Goal: Information Seeking & Learning: Learn about a topic

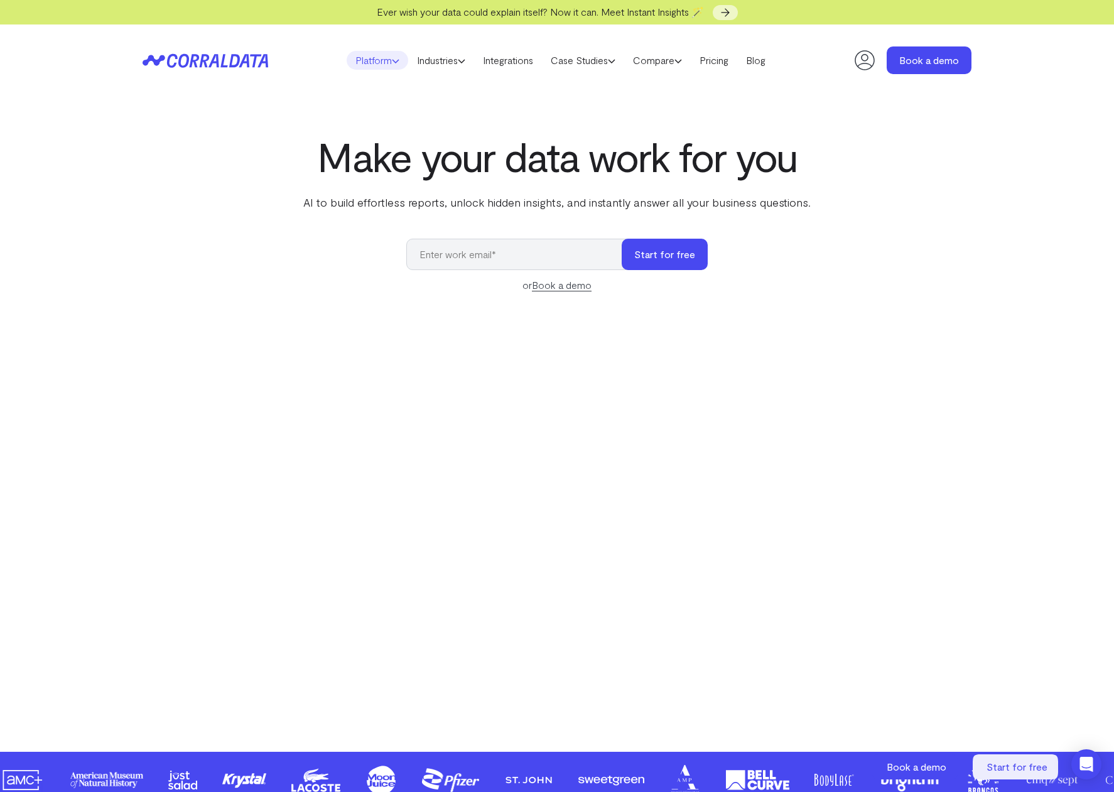
click at [375, 60] on link "Platform" at bounding box center [378, 60] width 62 height 19
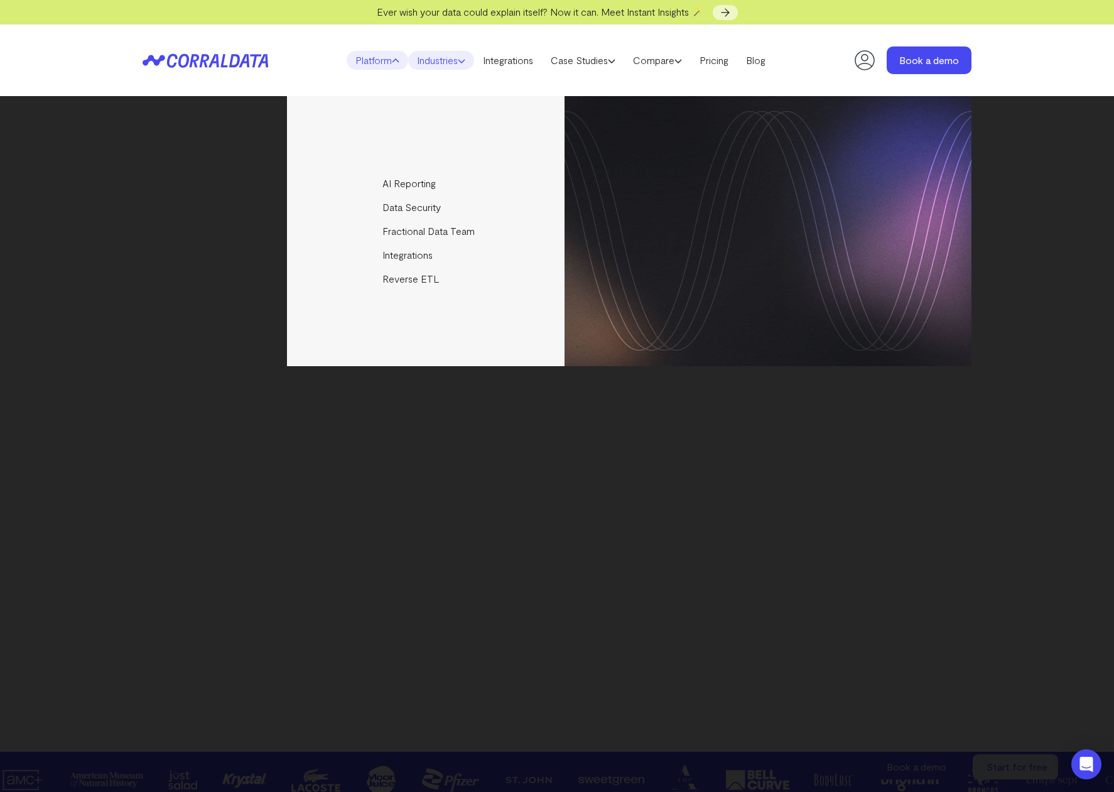
click at [435, 62] on link "Industries" at bounding box center [441, 60] width 66 height 19
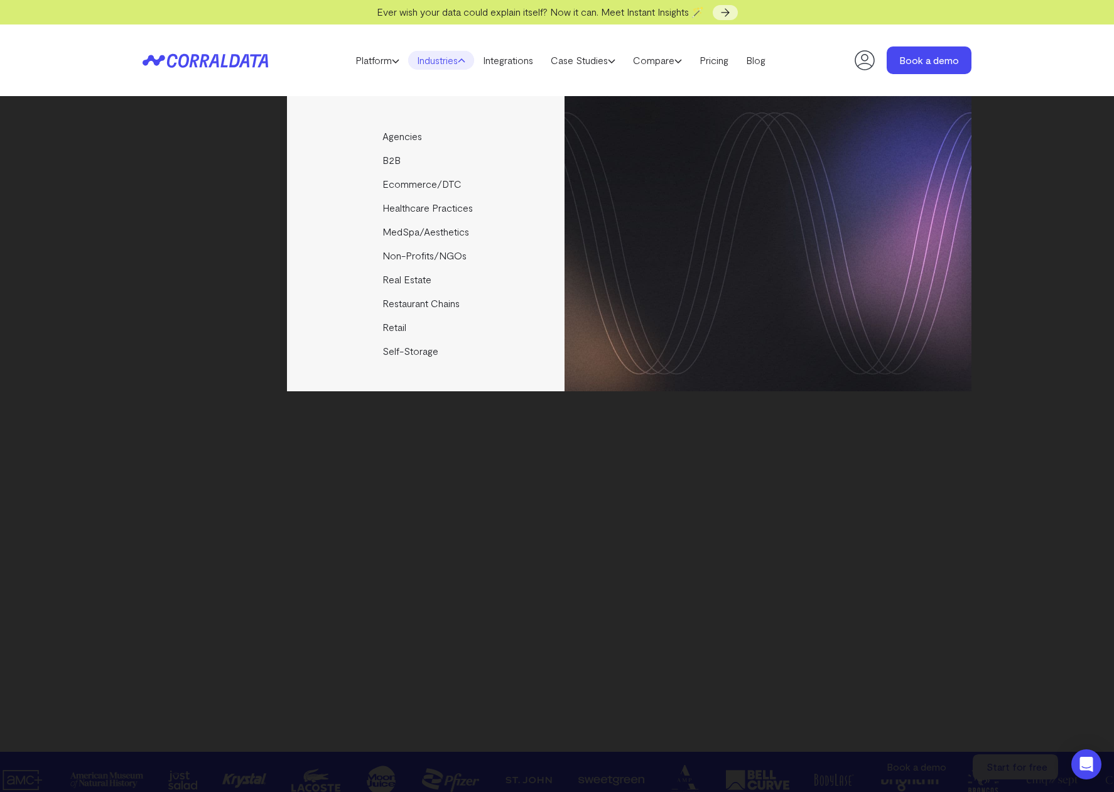
click at [1047, 595] on div "Agencies Help your clients become data driven faster through seamless reporting…" at bounding box center [557, 444] width 1114 height 696
click at [1047, 595] on section "Make your data work for you AI to build effortless reports, unlock hidden insig…" at bounding box center [557, 423] width 1114 height 655
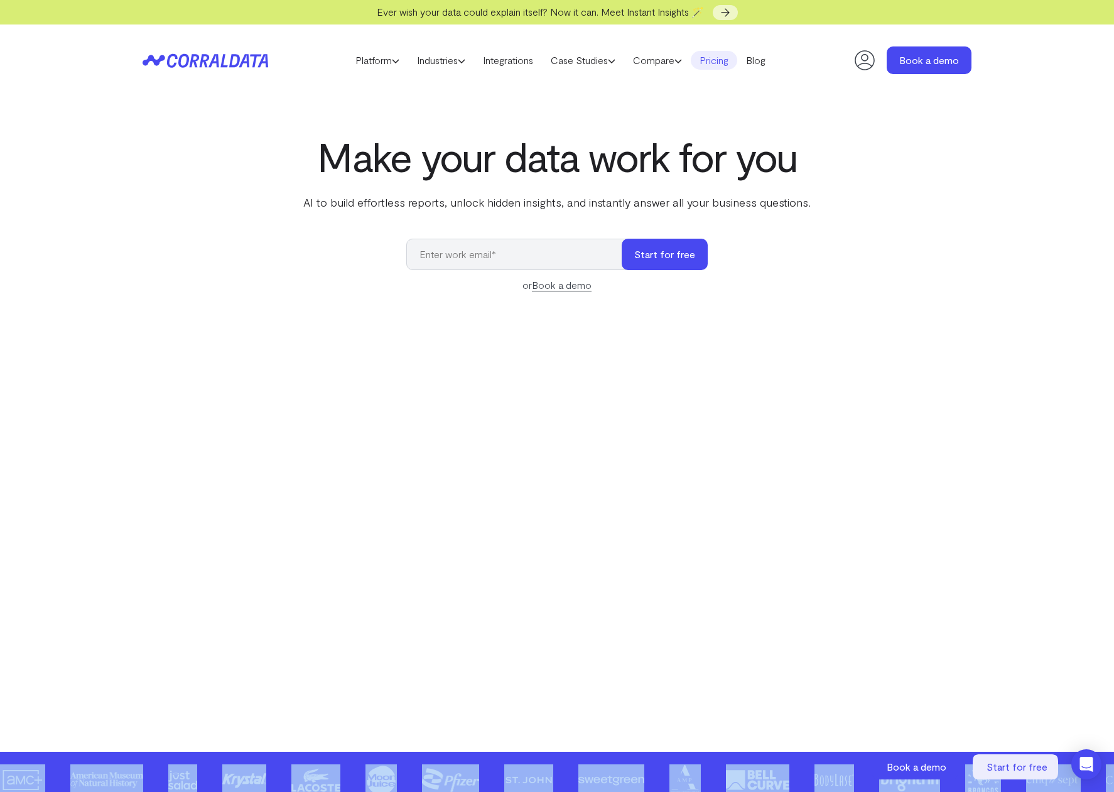
click at [721, 62] on link "Pricing" at bounding box center [714, 60] width 46 height 19
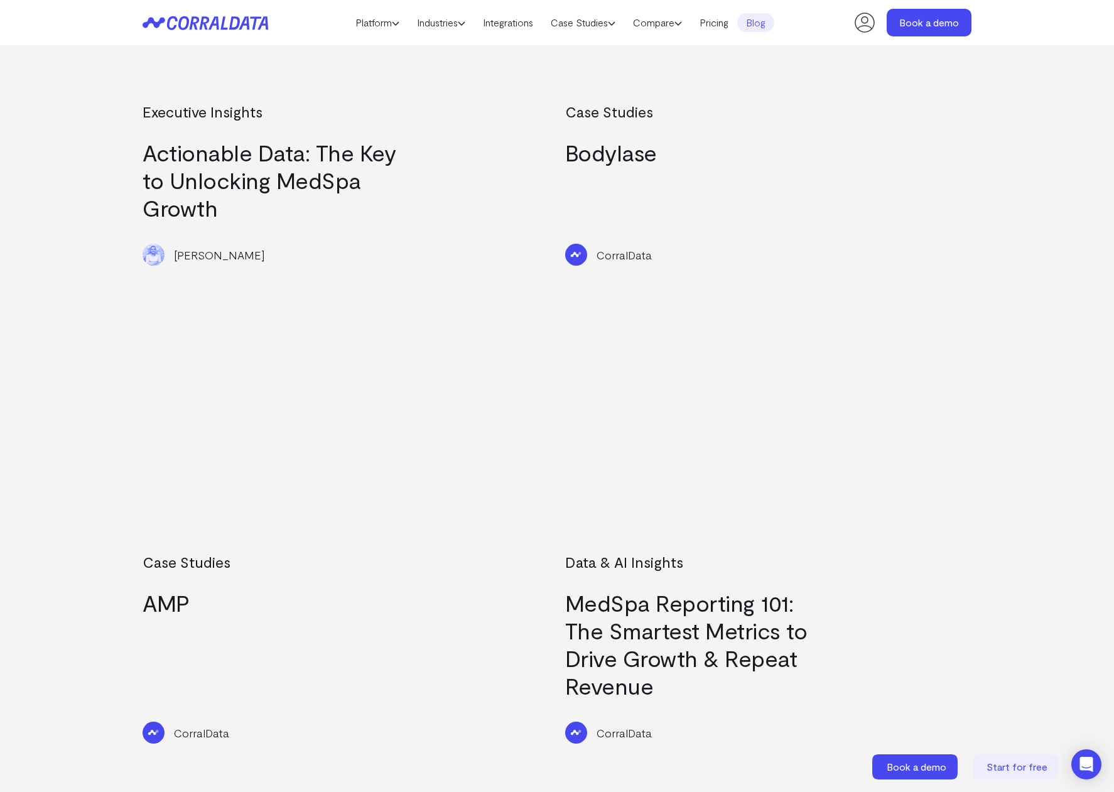
scroll to position [5308, 0]
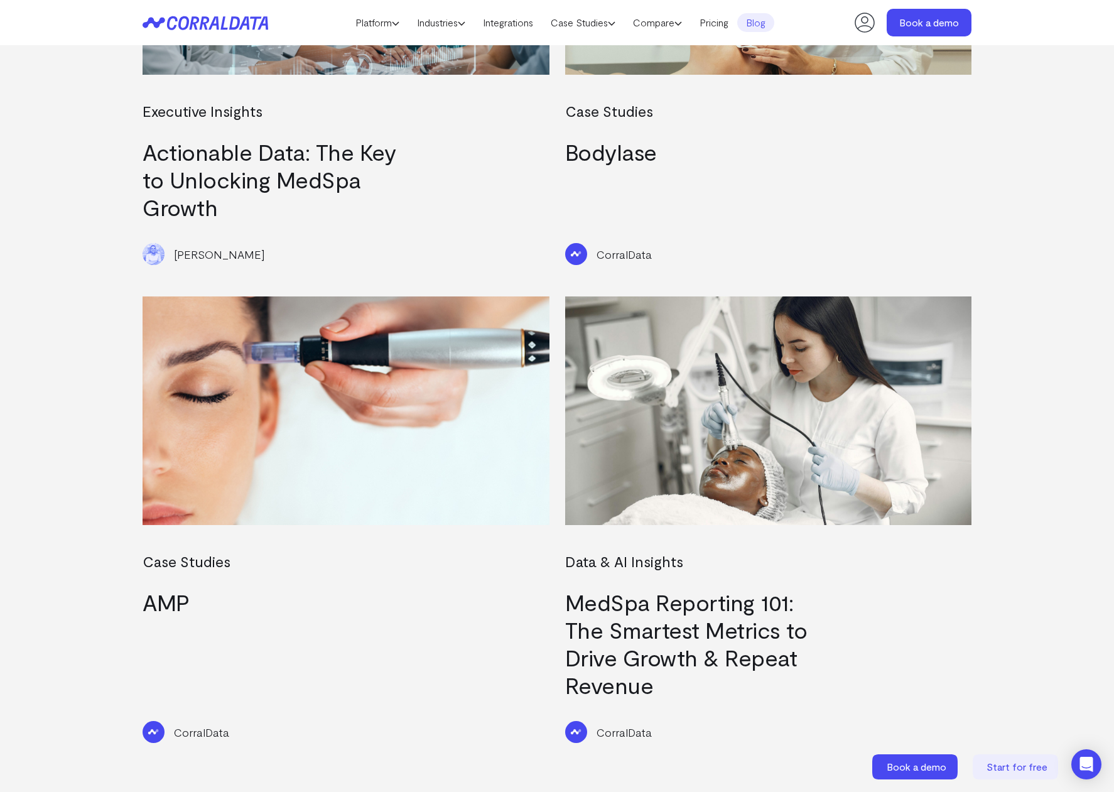
click at [164, 588] on link "AMP" at bounding box center [166, 601] width 47 height 27
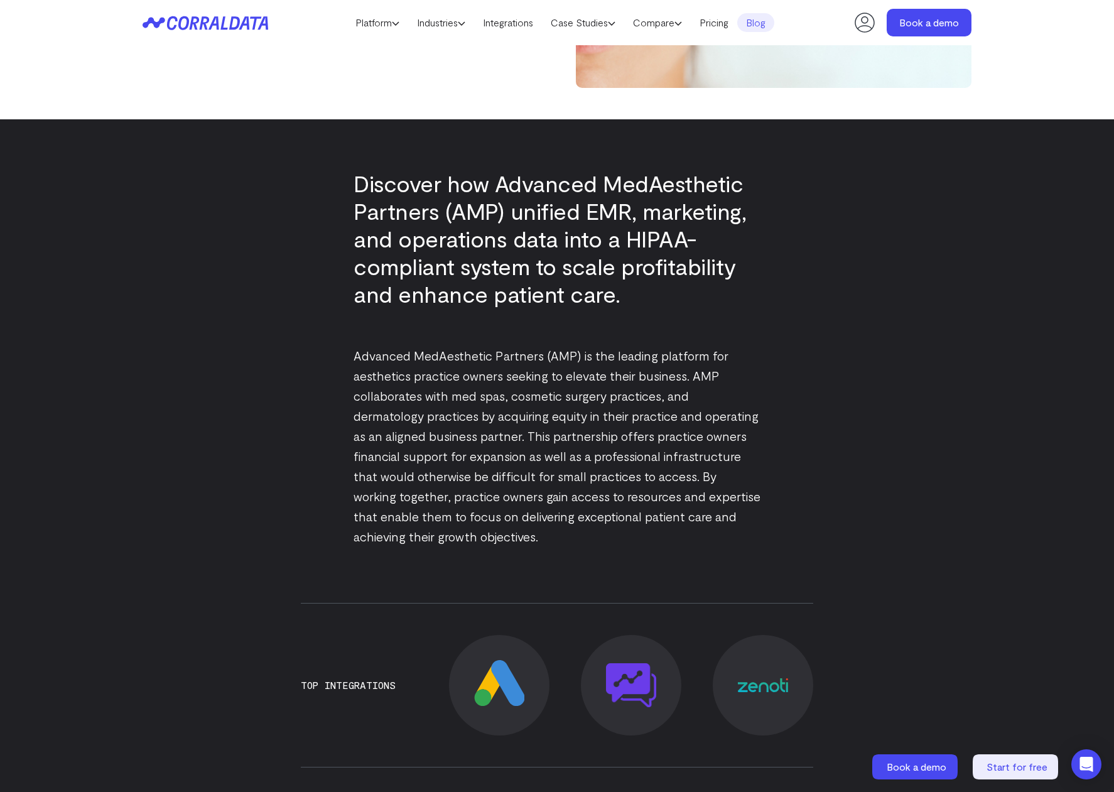
scroll to position [580, 0]
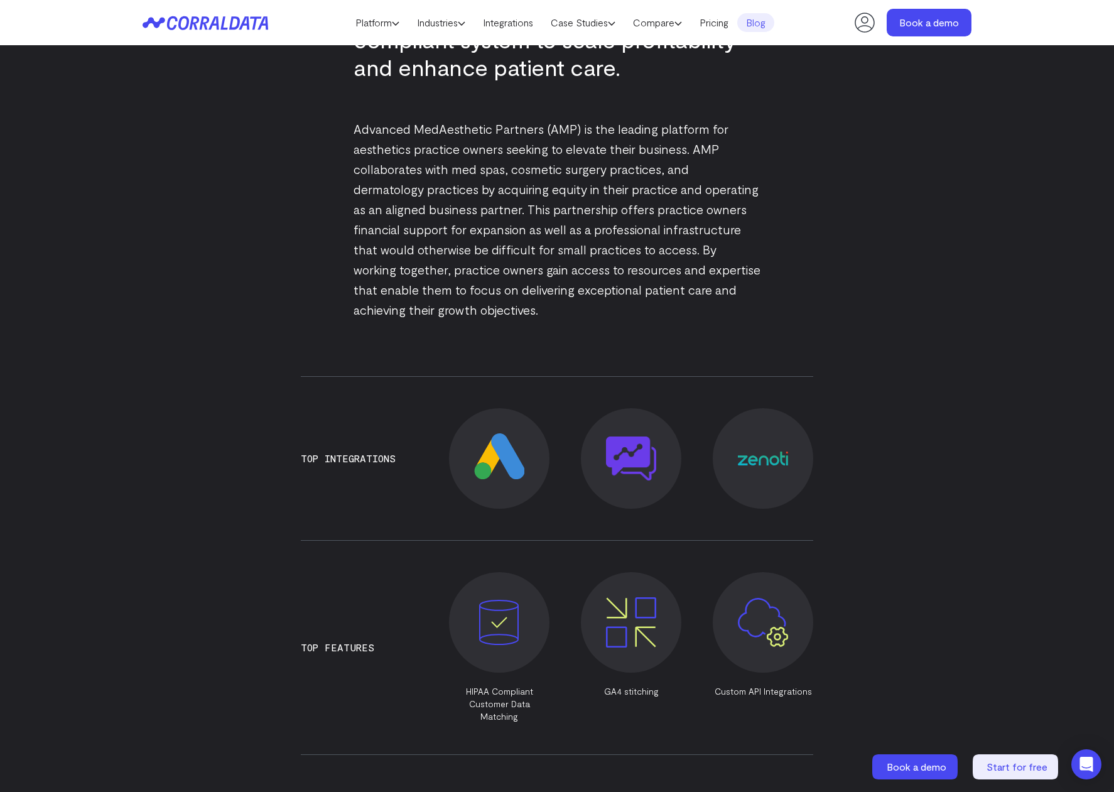
click at [768, 467] on link at bounding box center [763, 458] width 100 height 100
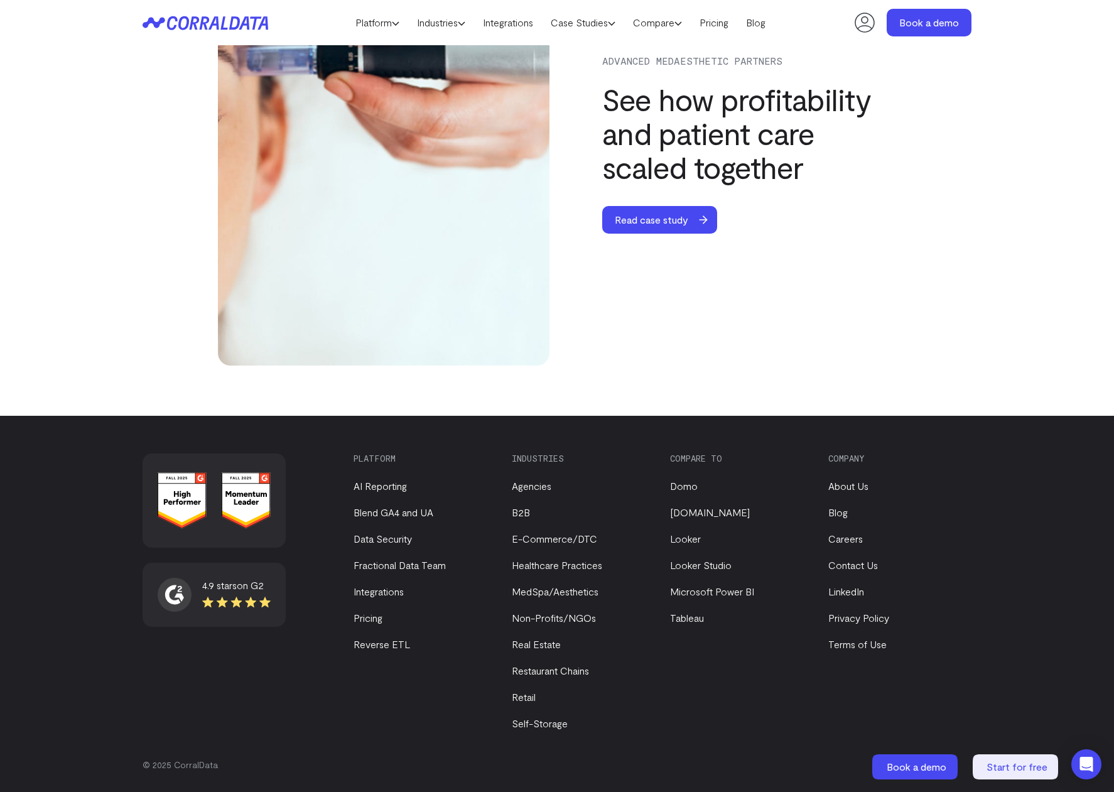
scroll to position [4300, 0]
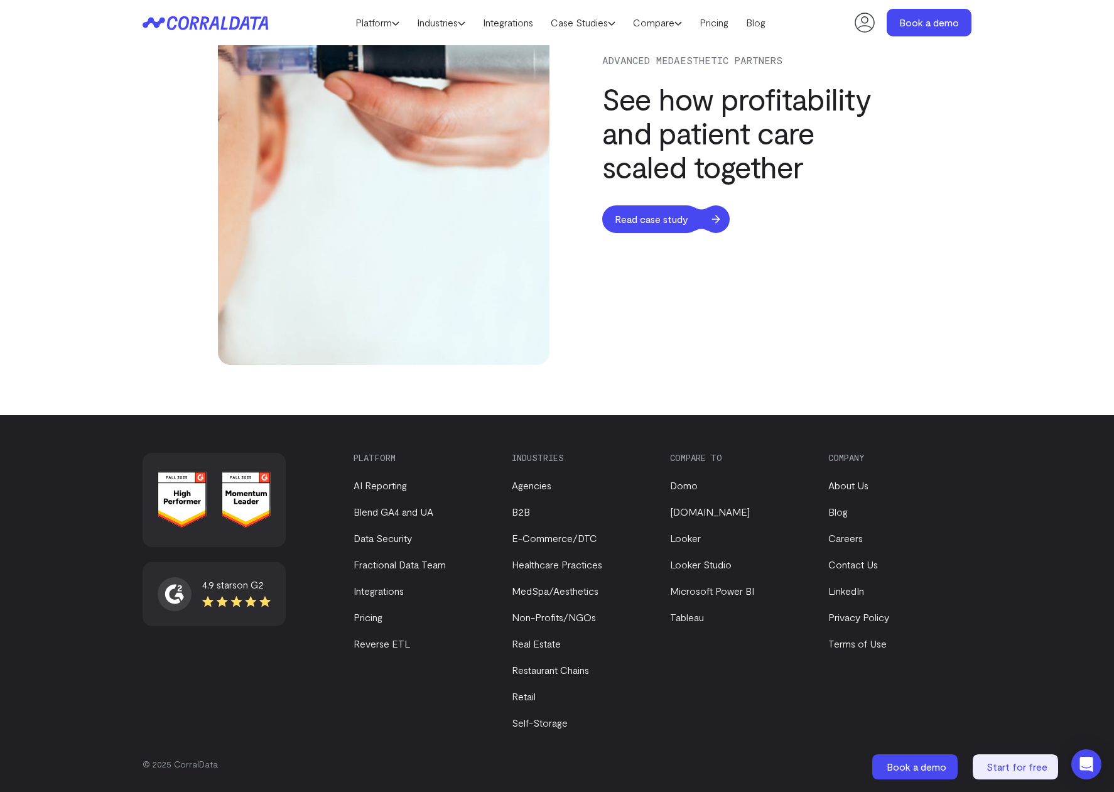
click at [647, 225] on span "Read case study" at bounding box center [651, 219] width 99 height 28
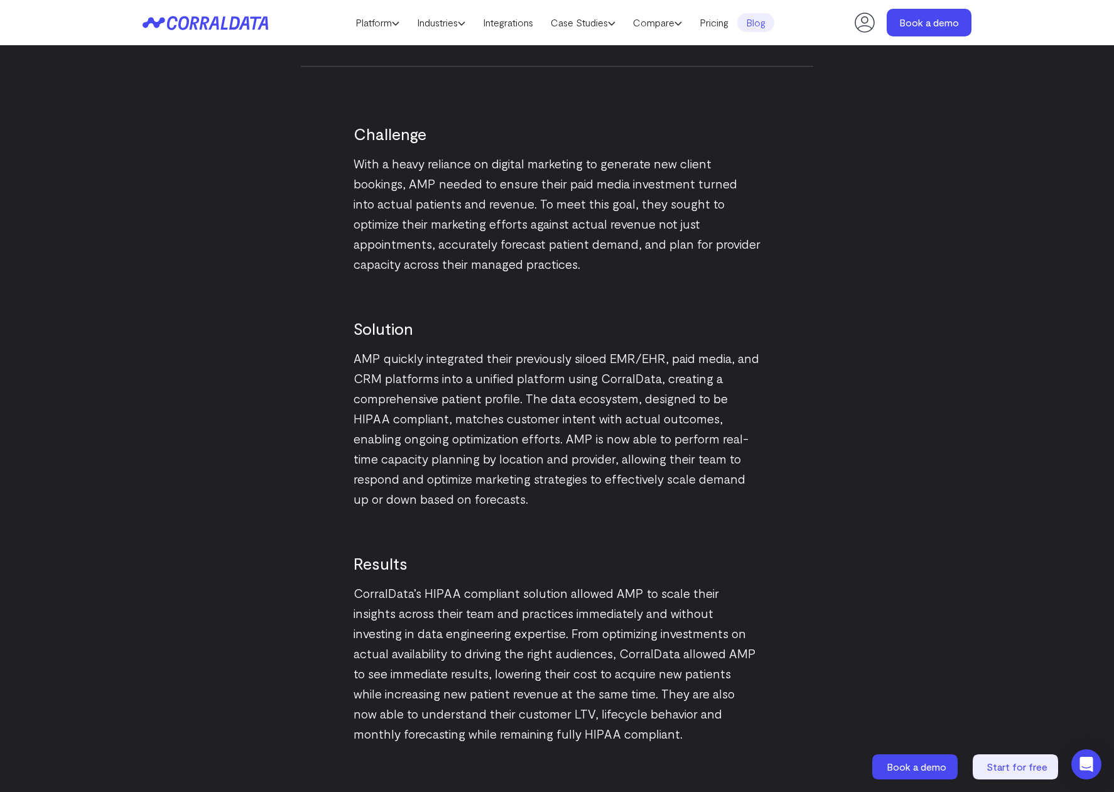
scroll to position [866, 0]
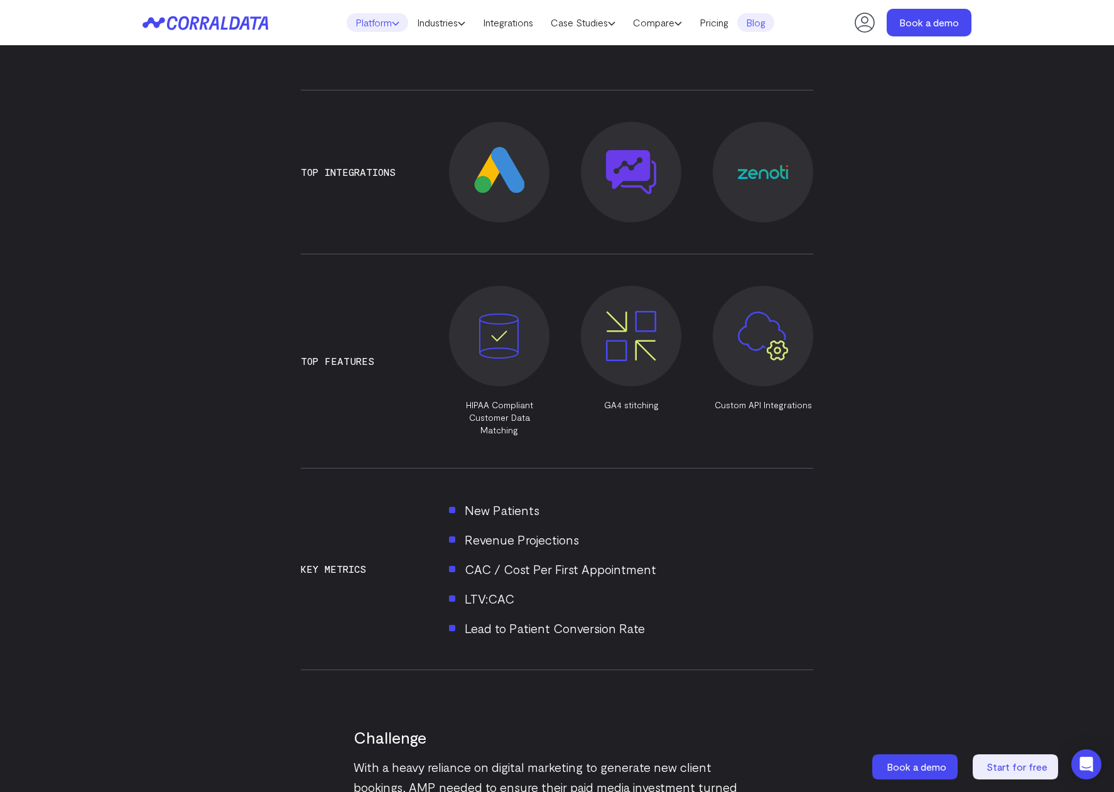
click at [376, 28] on link "Platform" at bounding box center [378, 22] width 62 height 19
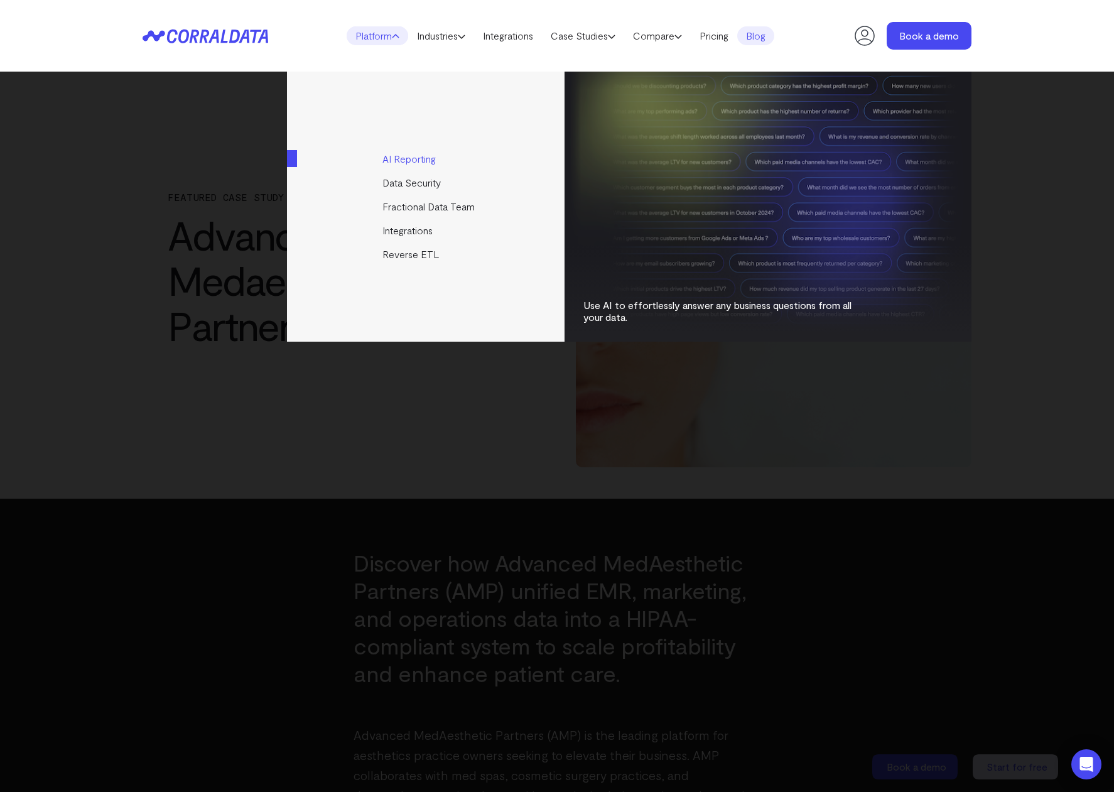
click at [399, 155] on link "AI Reporting" at bounding box center [426, 159] width 279 height 24
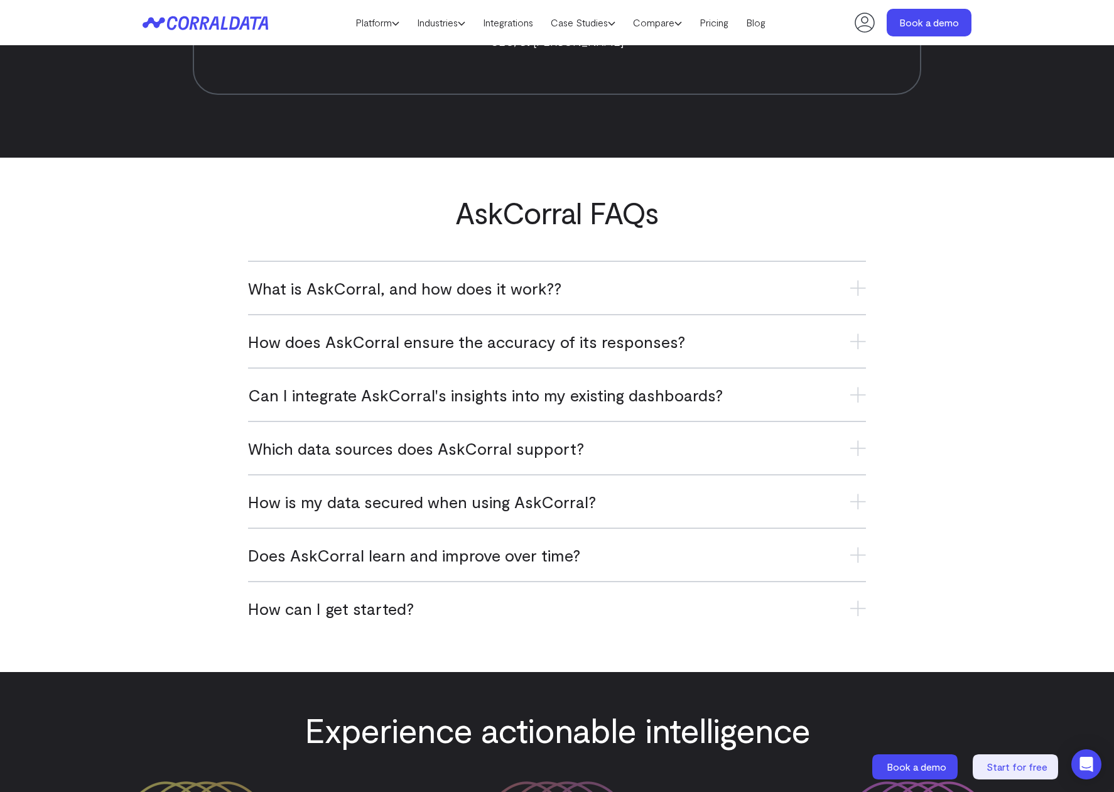
scroll to position [5017, 0]
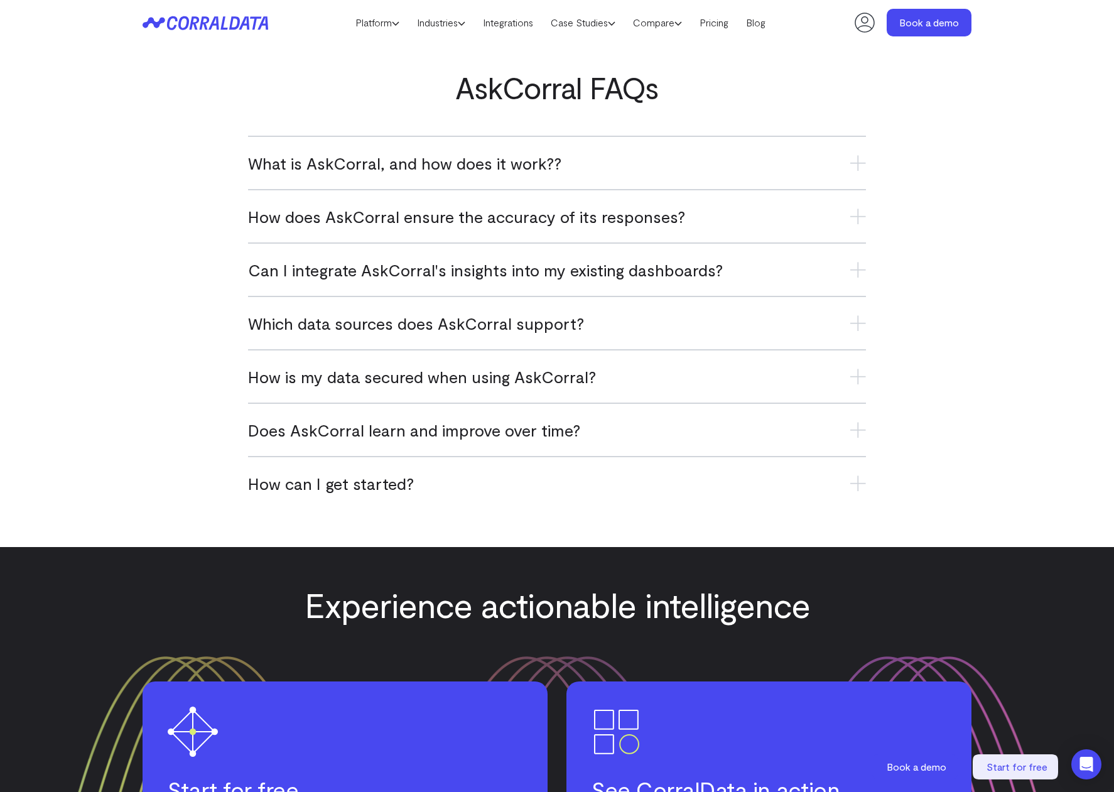
click at [512, 275] on span "Can I integrate AskCorral's insights into my existing dashboards?" at bounding box center [485, 269] width 475 height 21
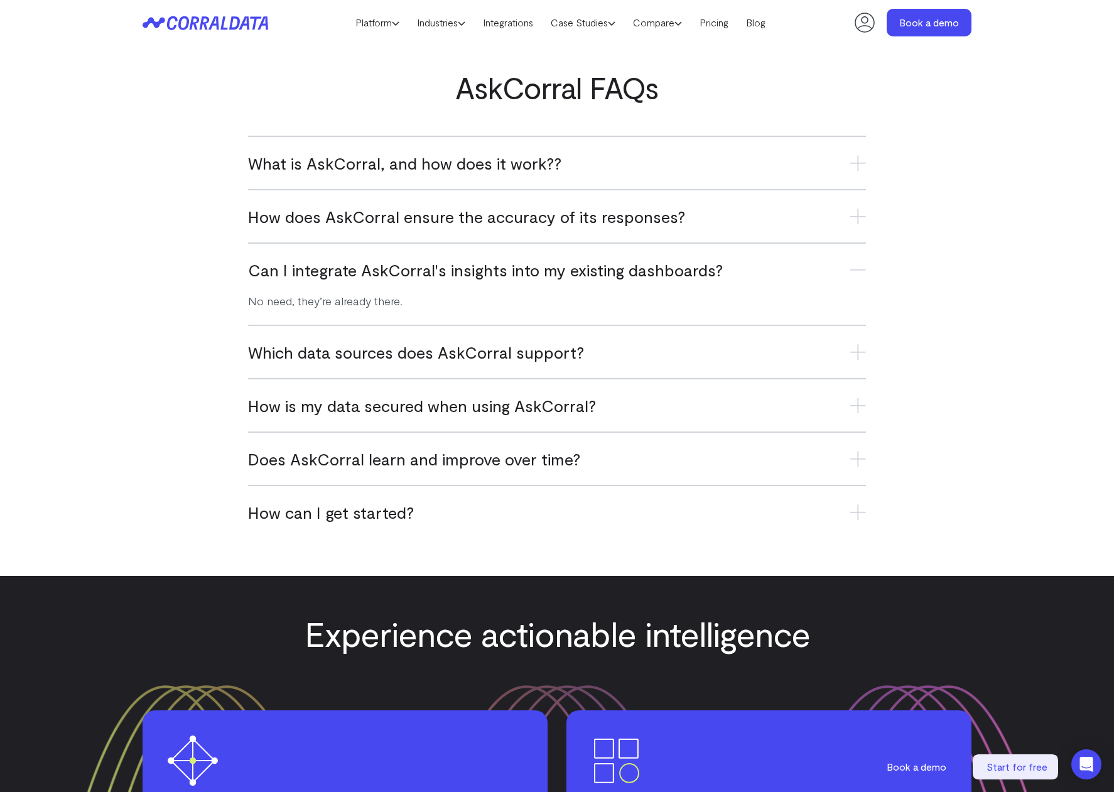
click at [494, 353] on h3 "Which data sources does AskCorral support?" at bounding box center [557, 352] width 618 height 21
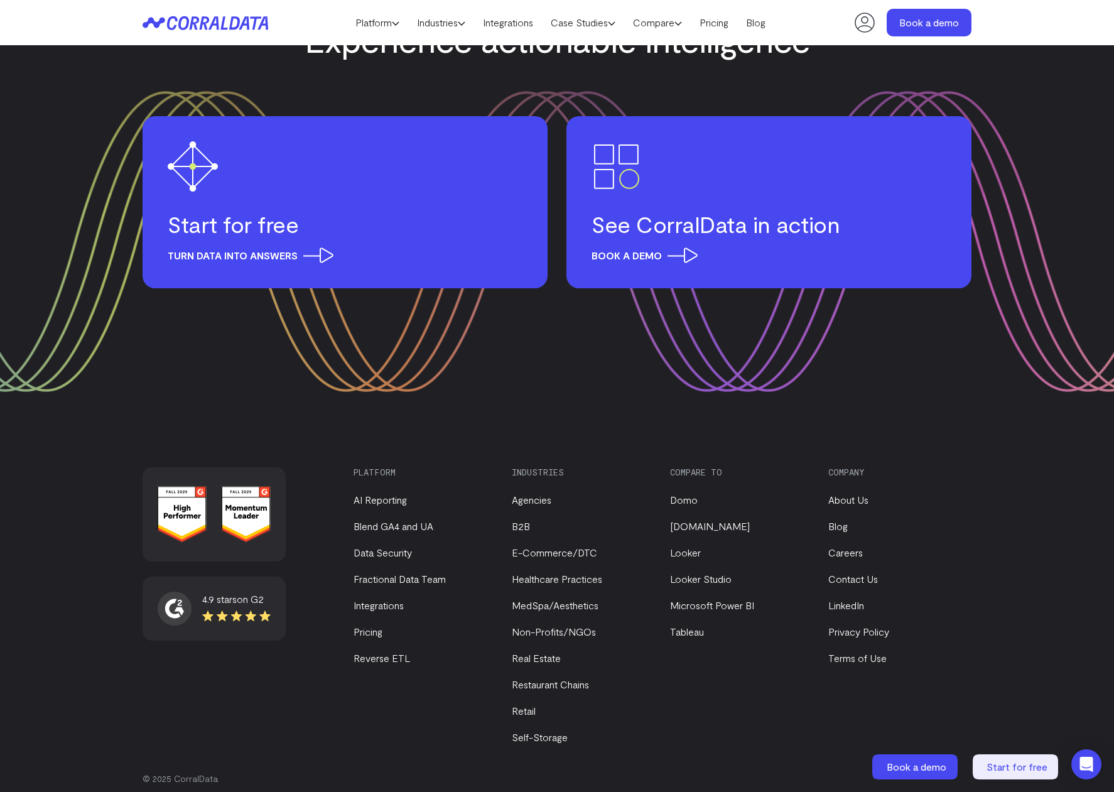
scroll to position [5626, 0]
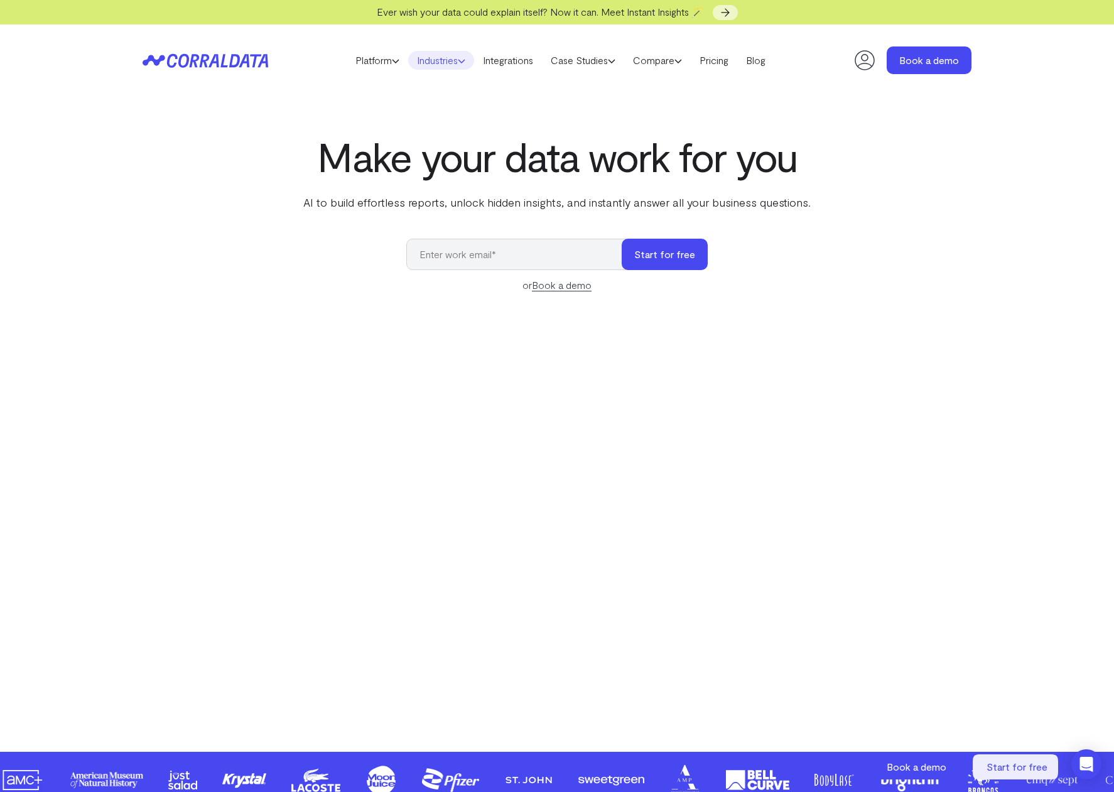
click at [447, 60] on link "Industries" at bounding box center [441, 60] width 66 height 19
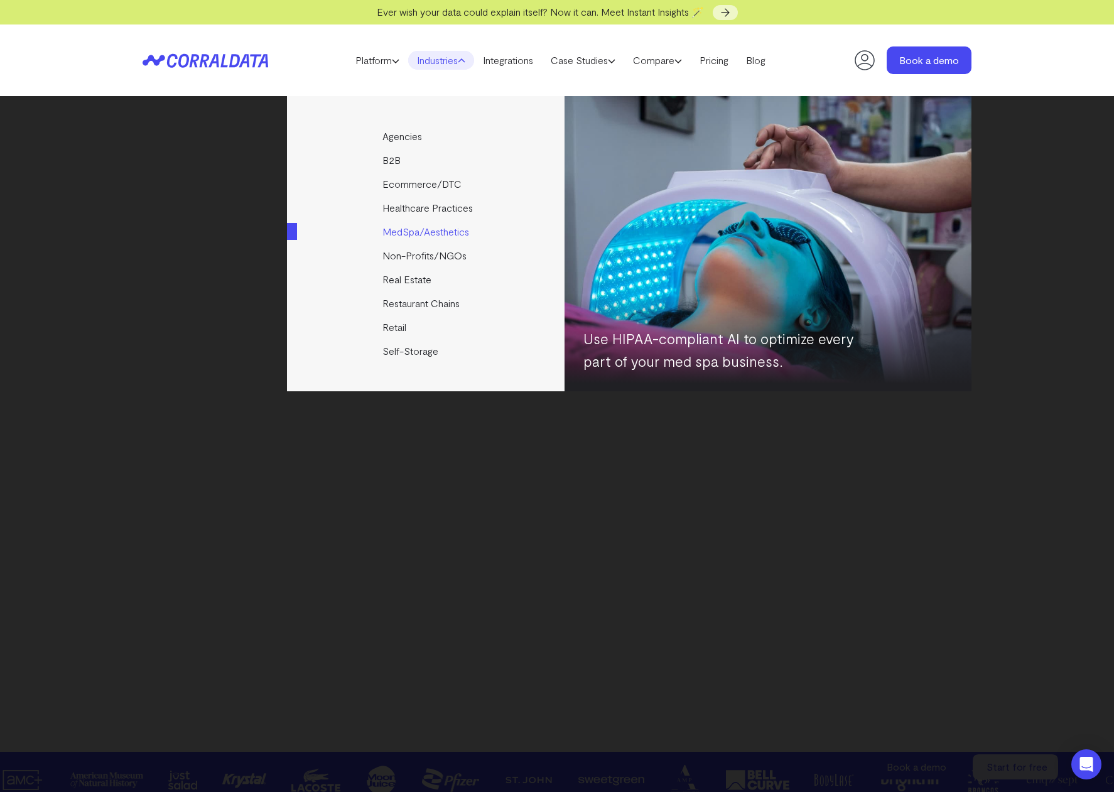
click at [455, 233] on link "MedSpa/Aesthetics" at bounding box center [426, 232] width 279 height 24
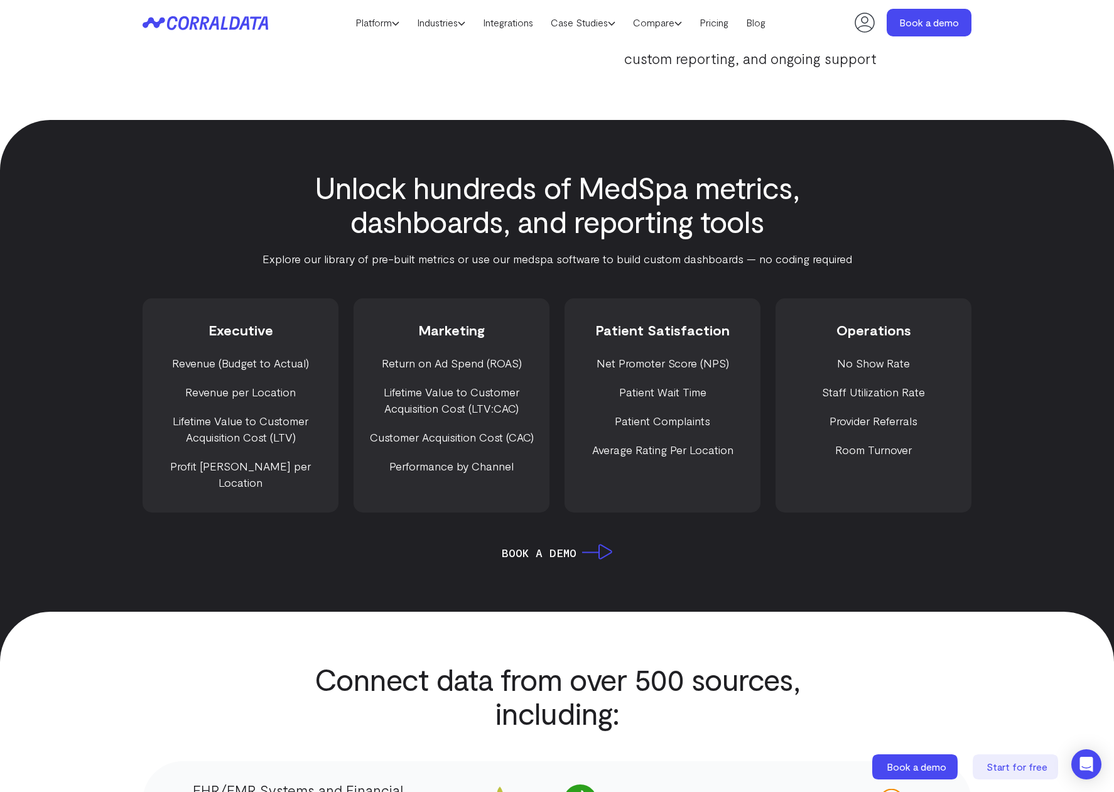
scroll to position [1671, 0]
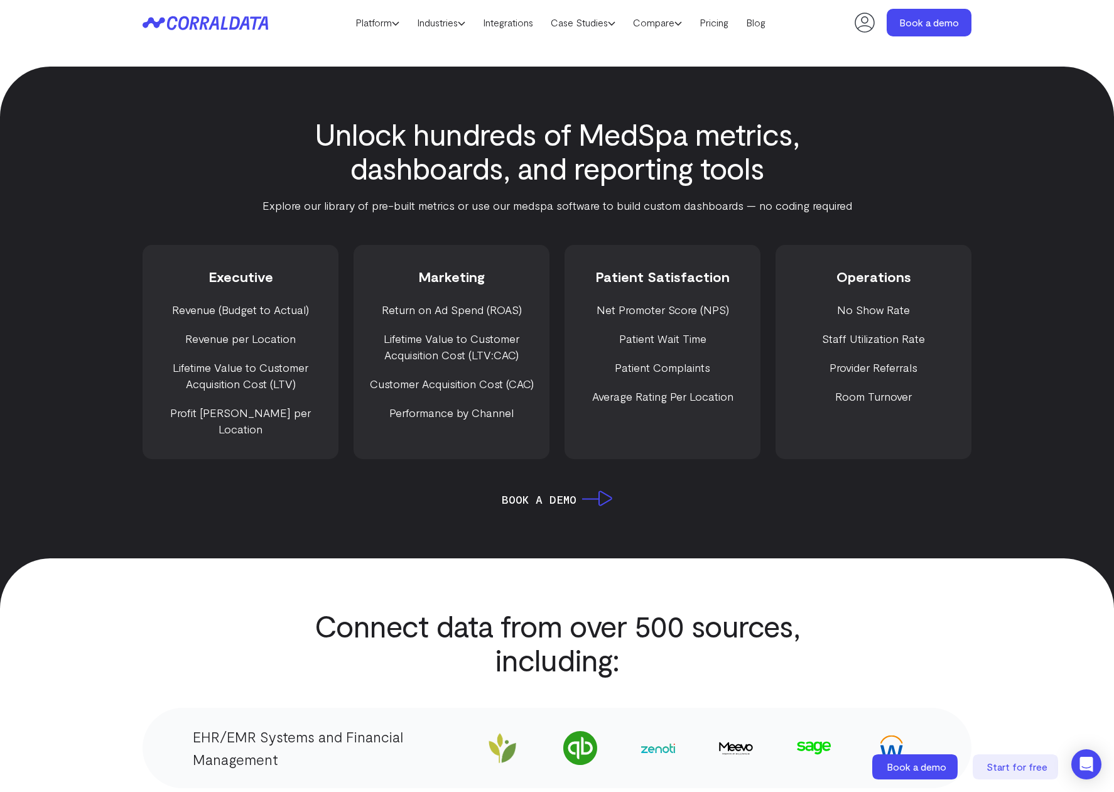
click at [665, 736] on span at bounding box center [657, 747] width 59 height 59
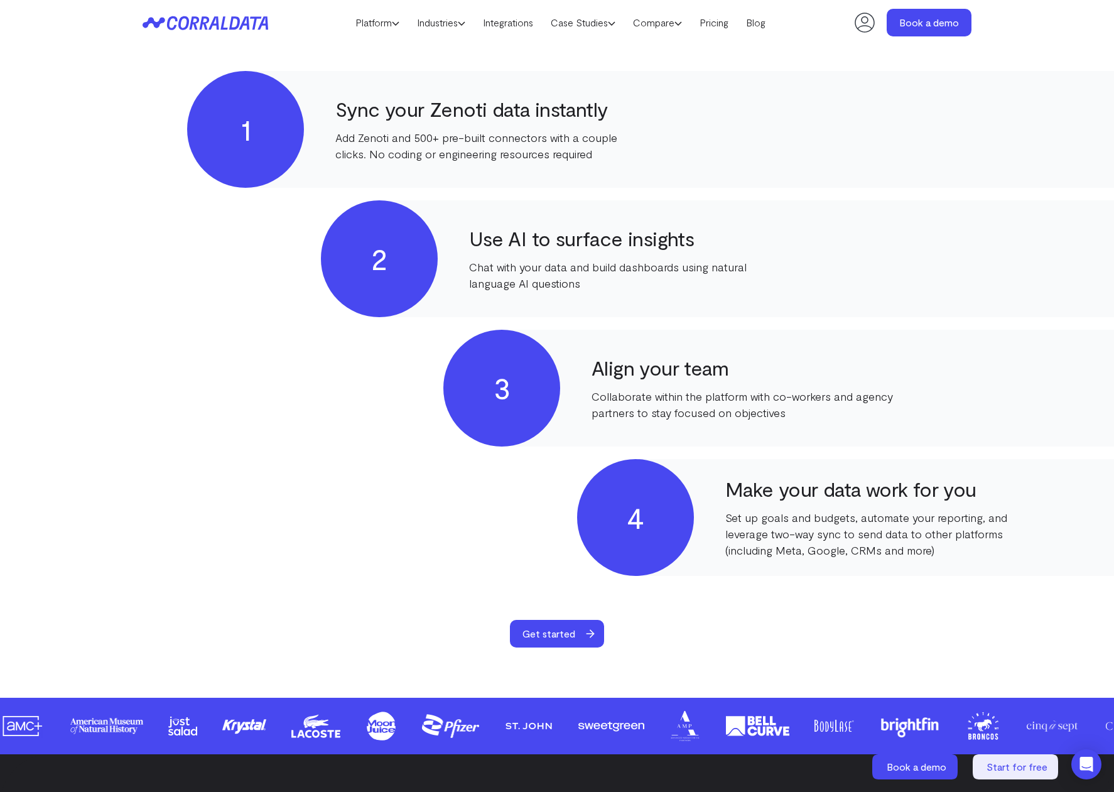
scroll to position [620, 0]
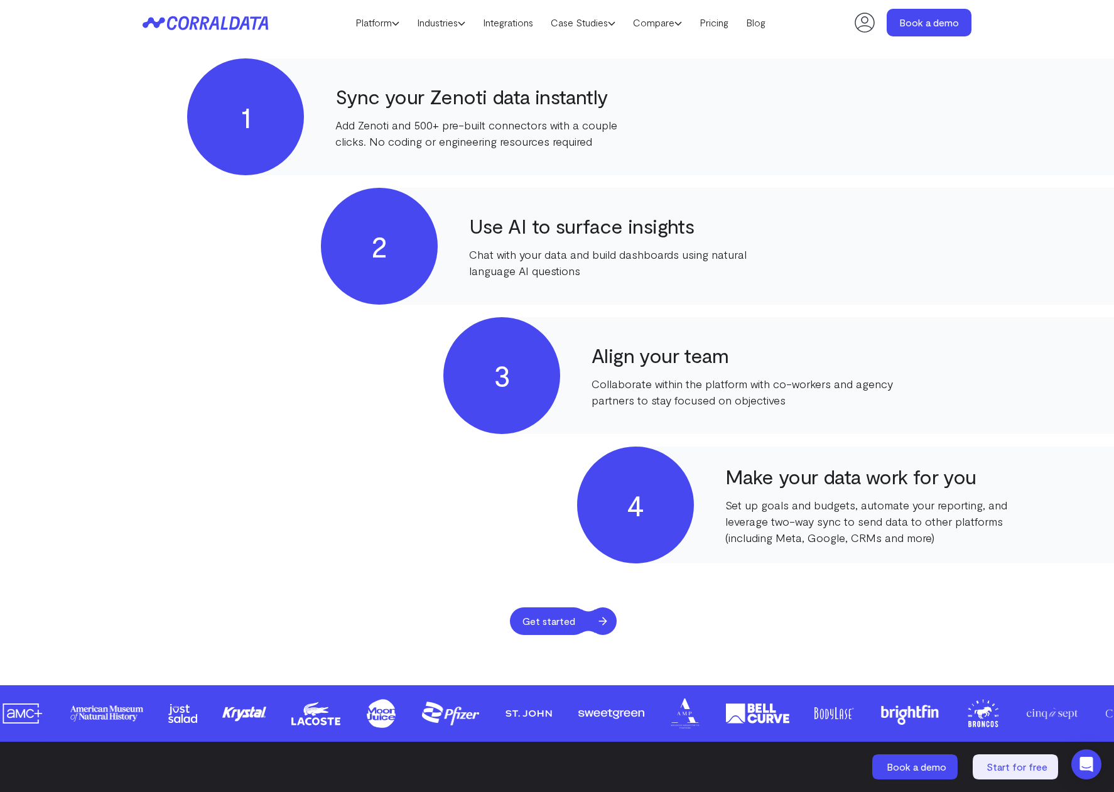
click at [575, 617] on span "Get started" at bounding box center [549, 621] width 78 height 28
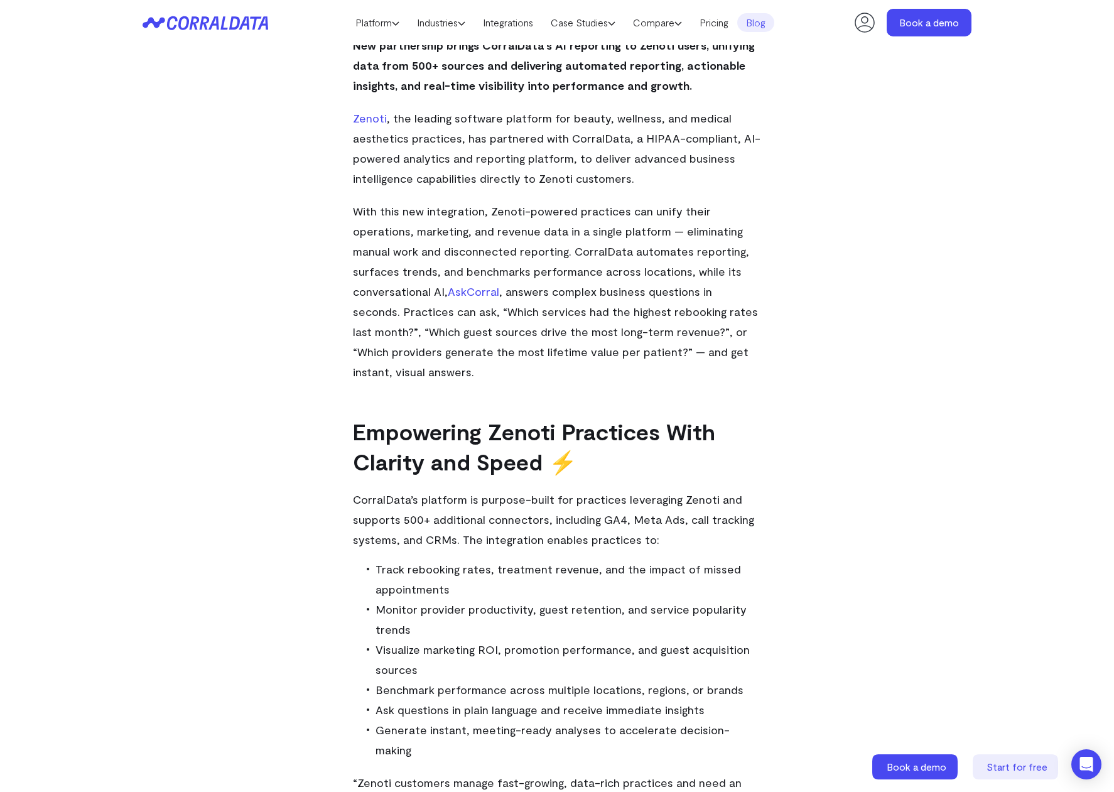
scroll to position [353, 0]
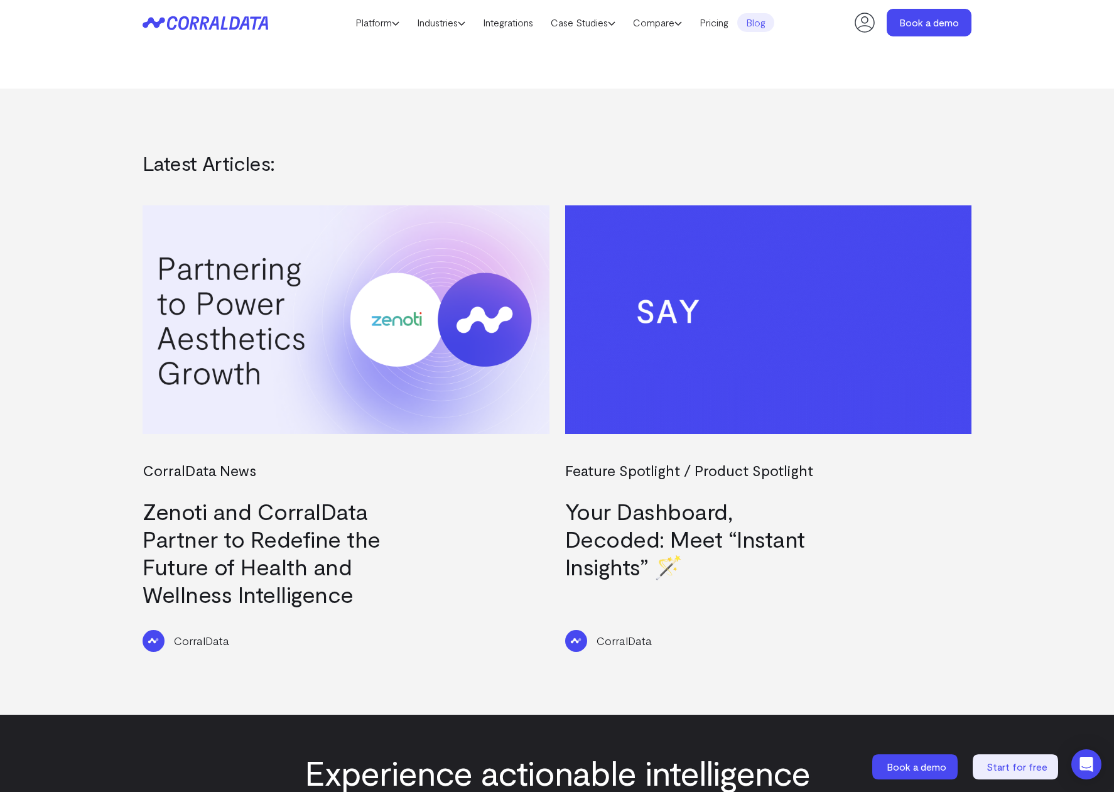
scroll to position [752, 0]
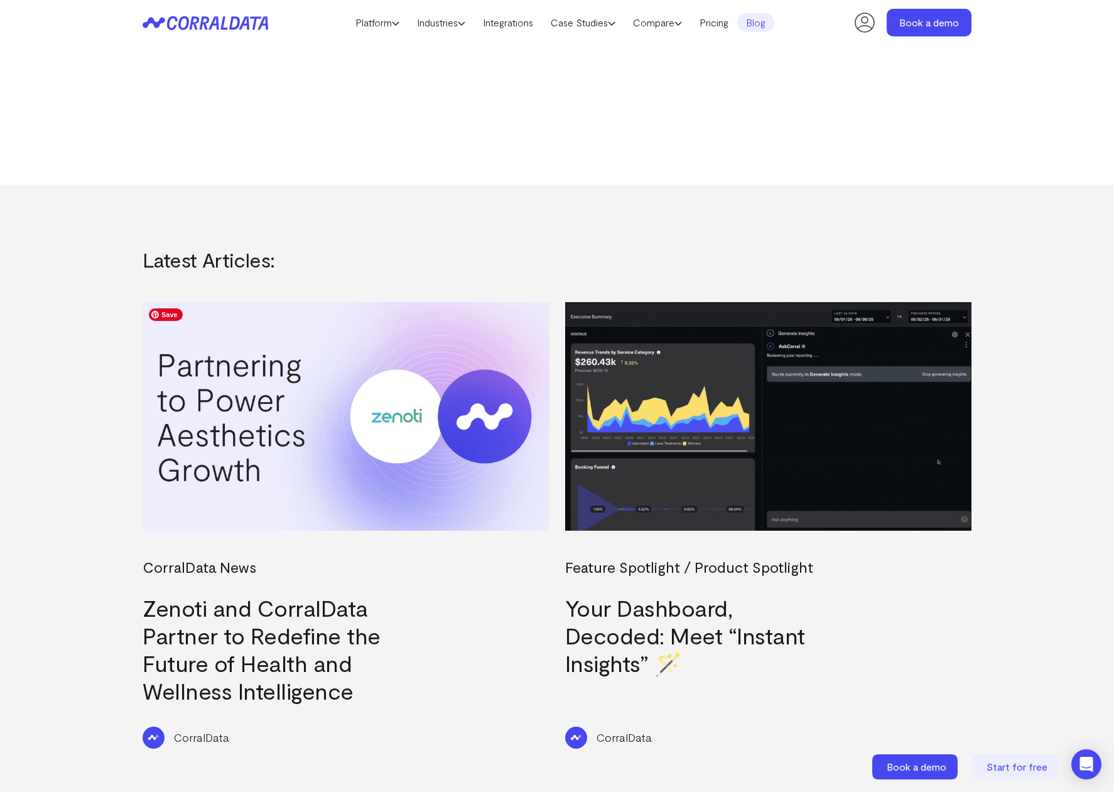
click at [244, 460] on img at bounding box center [346, 416] width 407 height 229
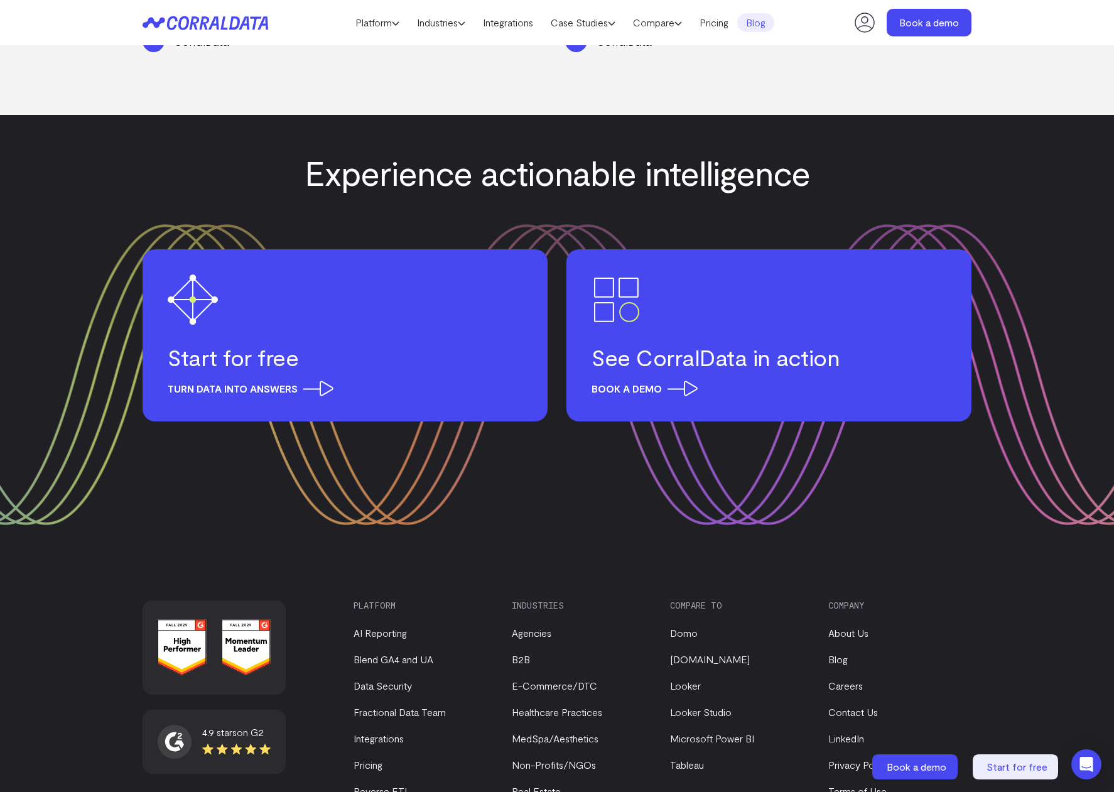
scroll to position [2381, 0]
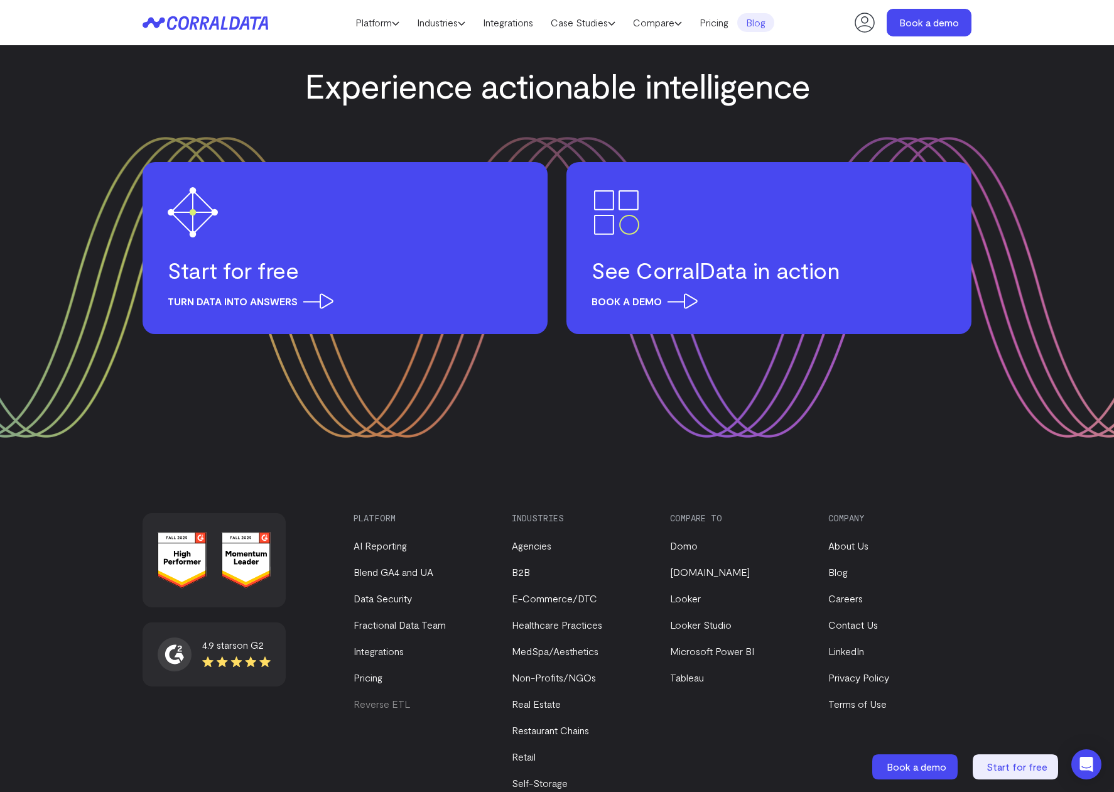
click at [371, 698] on link "Reverse ETL" at bounding box center [381, 704] width 57 height 12
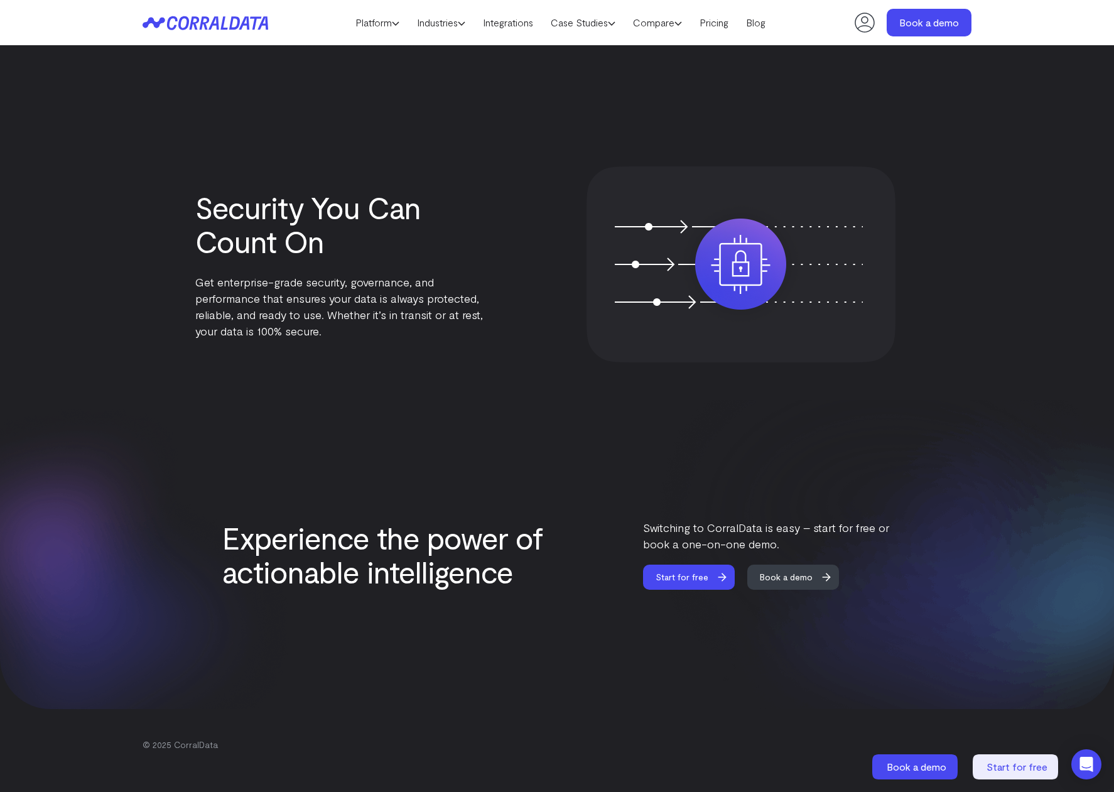
scroll to position [1210, 0]
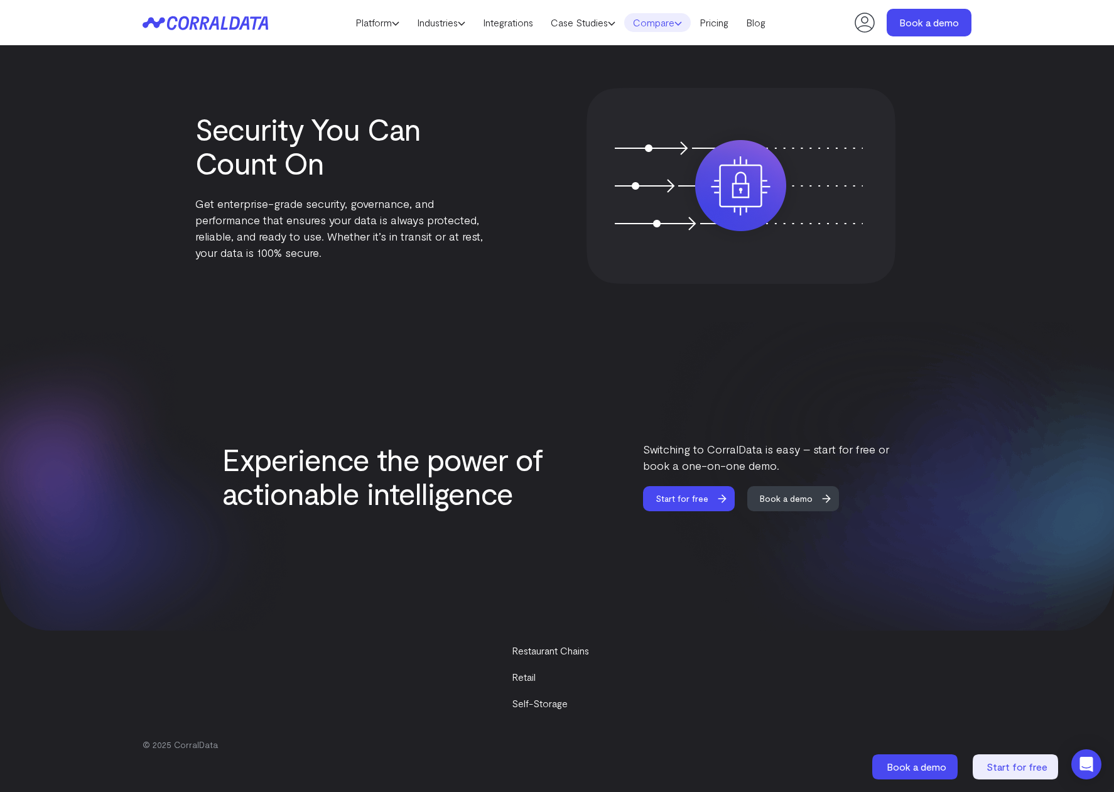
click at [675, 26] on link "Compare" at bounding box center [657, 22] width 67 height 19
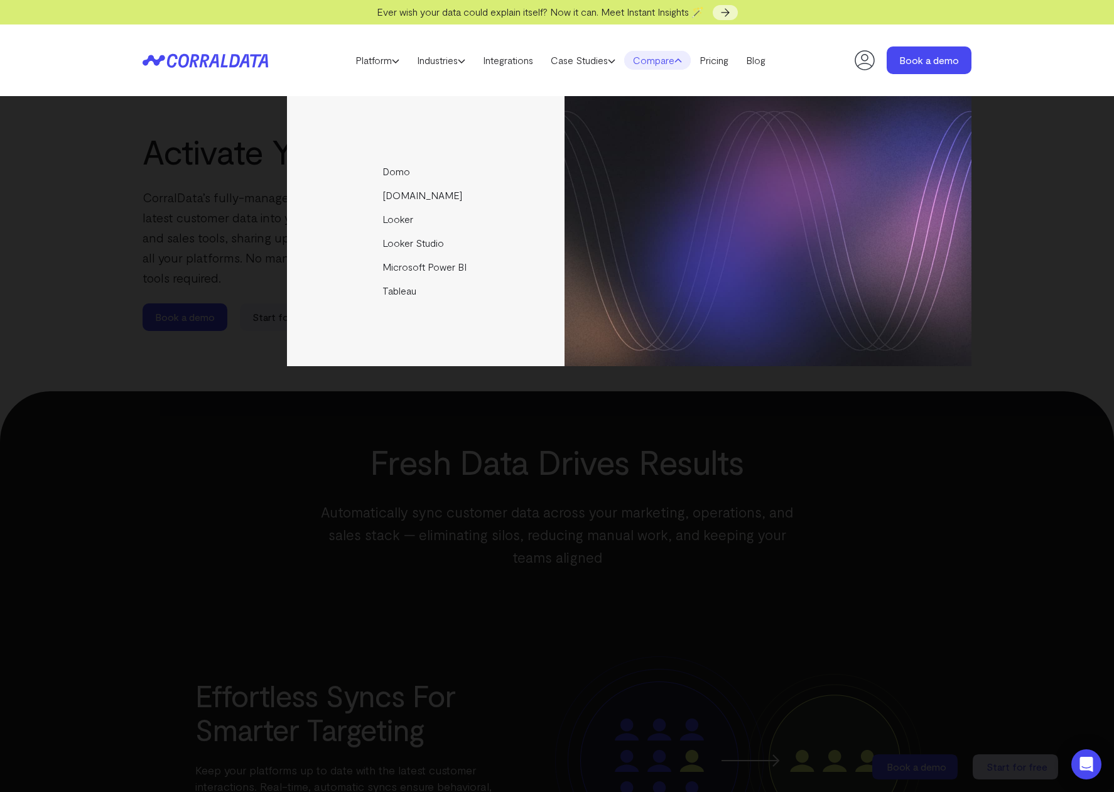
click at [849, 495] on div "Domo Funnel.io Looker Looker Studio Microsoft Power BI Tableau" at bounding box center [557, 444] width 1114 height 696
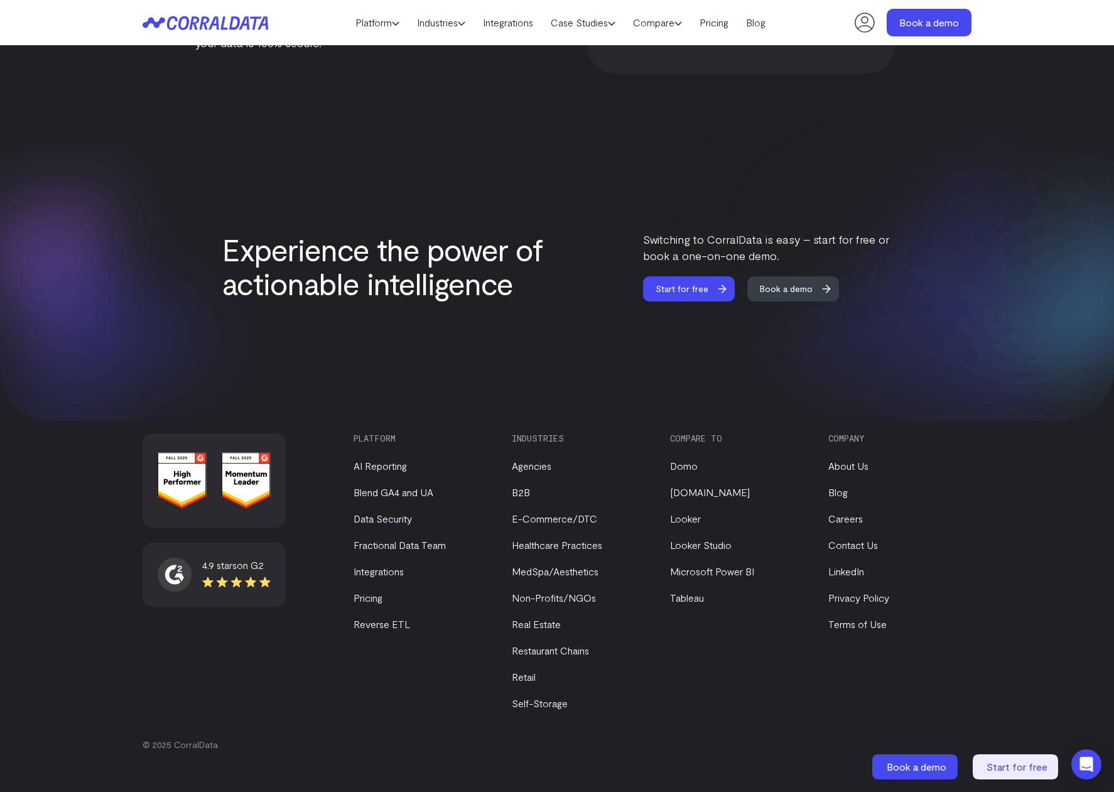
scroll to position [1445, 0]
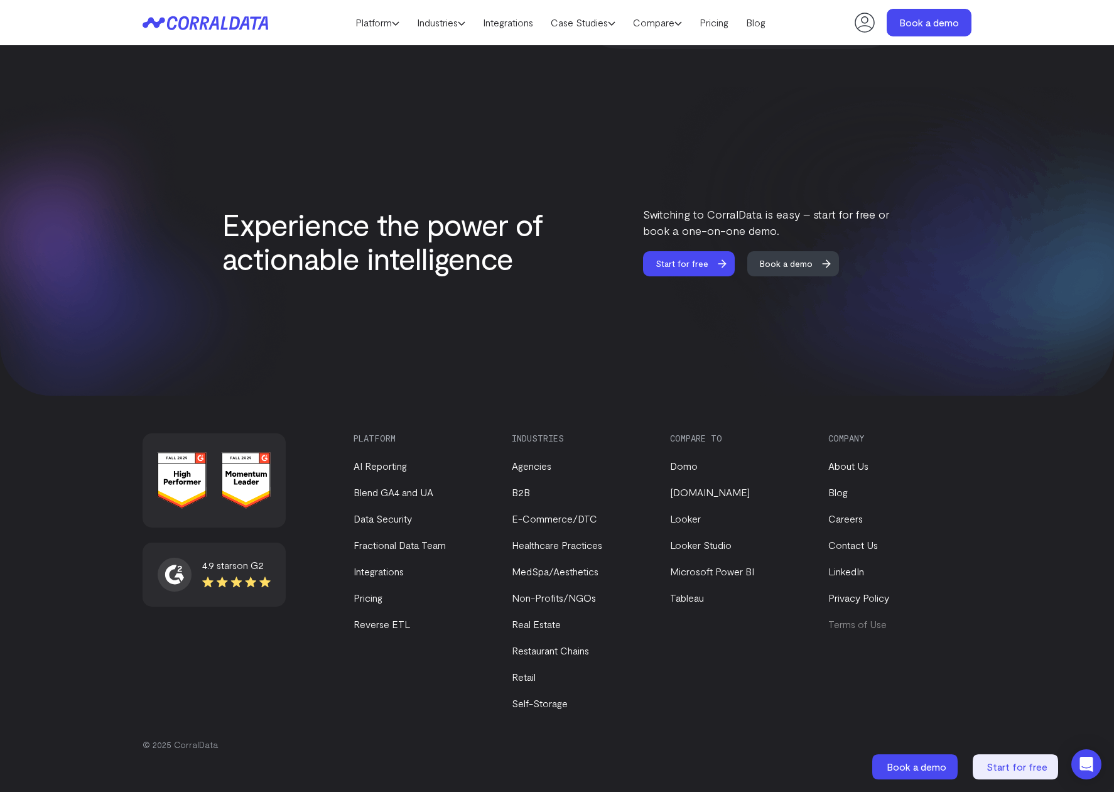
click at [856, 625] on link "Terms of Use" at bounding box center [857, 624] width 58 height 12
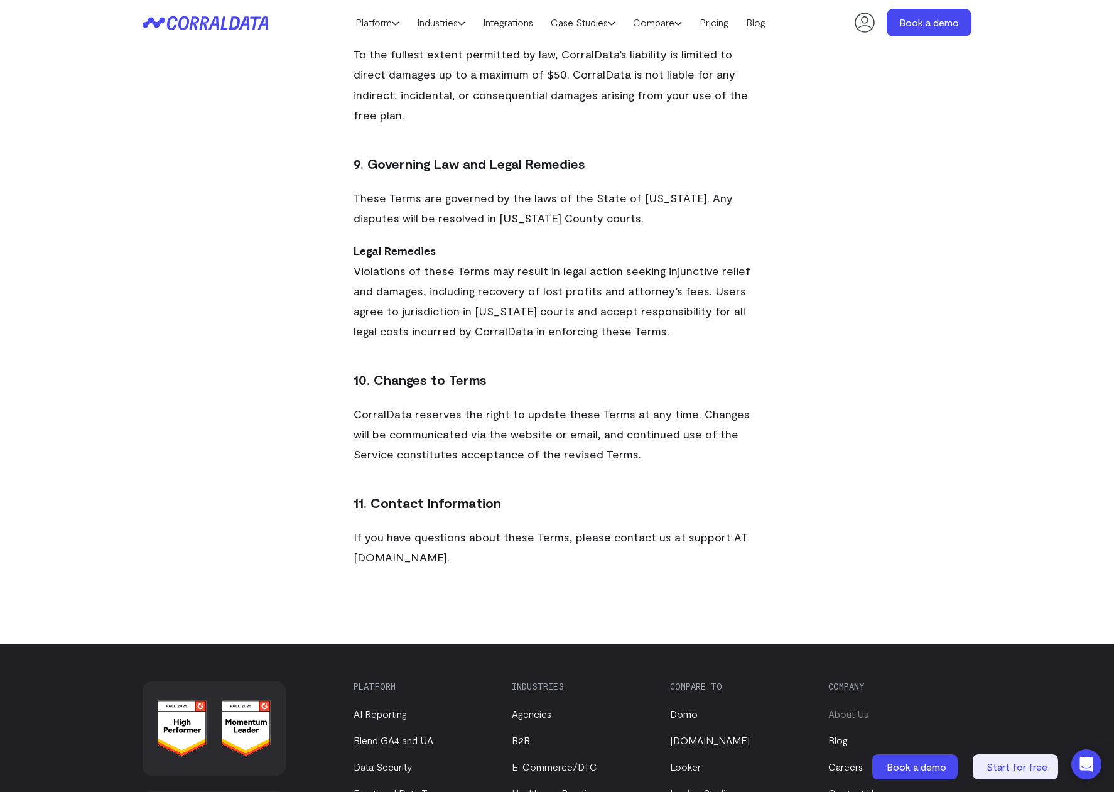
scroll to position [2631, 0]
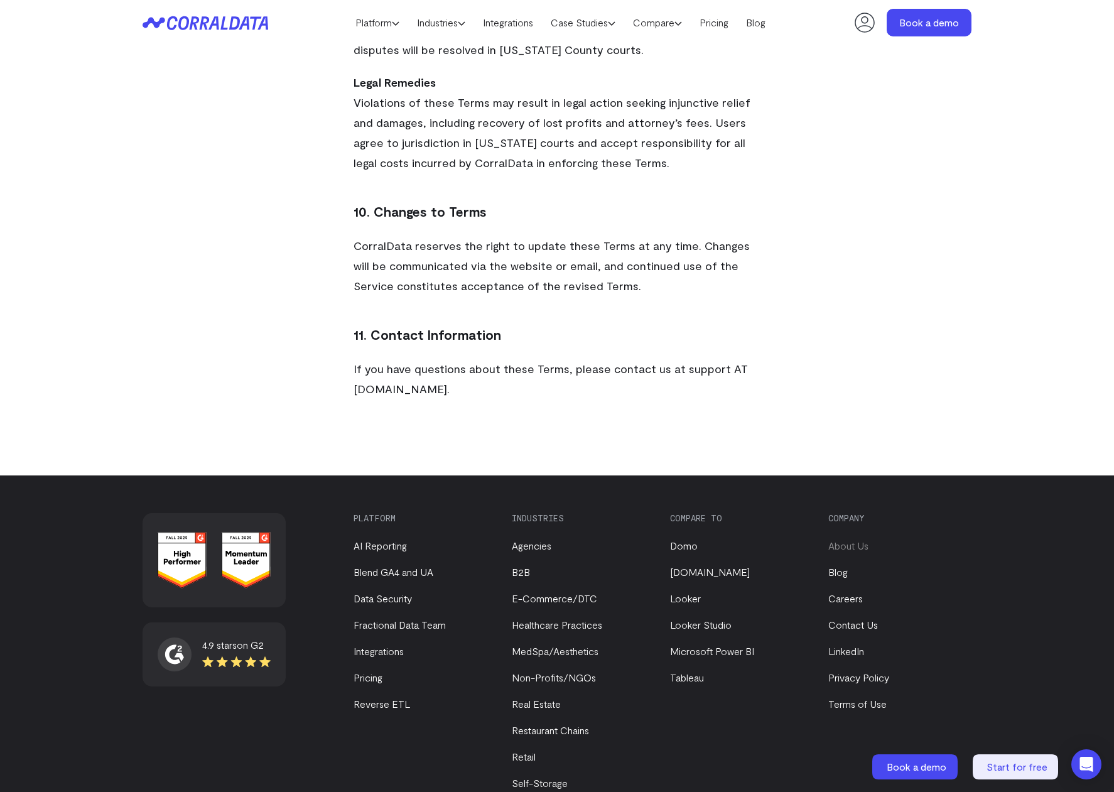
click at [850, 539] on link "About Us" at bounding box center [848, 545] width 40 height 12
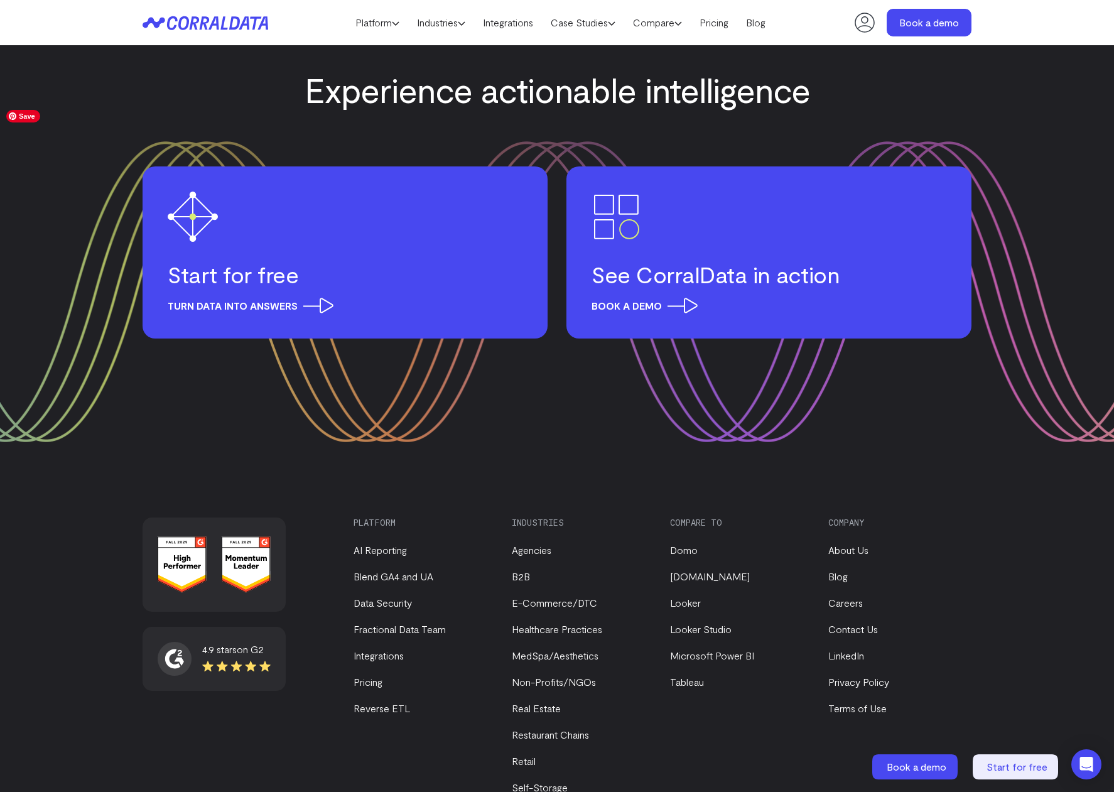
scroll to position [1437, 0]
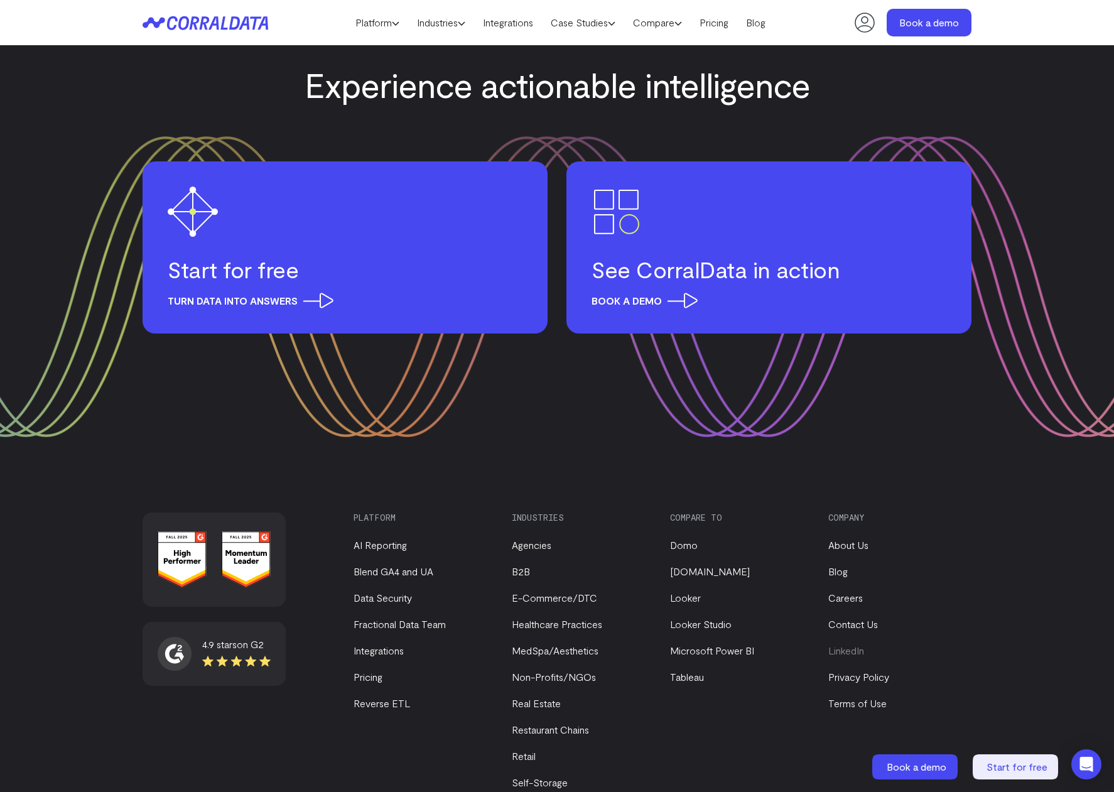
click at [844, 644] on link "LinkedIn" at bounding box center [846, 650] width 36 height 12
